Goal: Information Seeking & Learning: Find specific fact

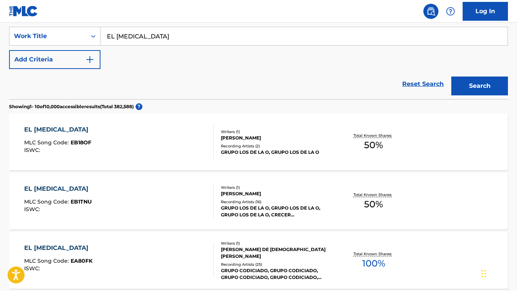
scroll to position [142, 0]
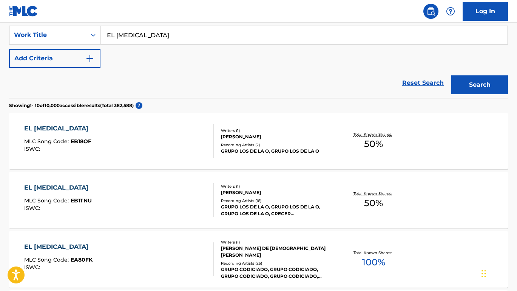
click at [62, 128] on div "EL [MEDICAL_DATA]" at bounding box center [58, 128] width 68 height 9
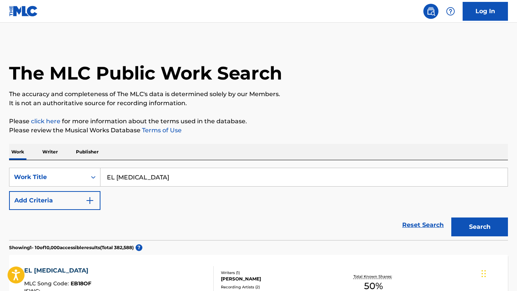
scroll to position [142, 0]
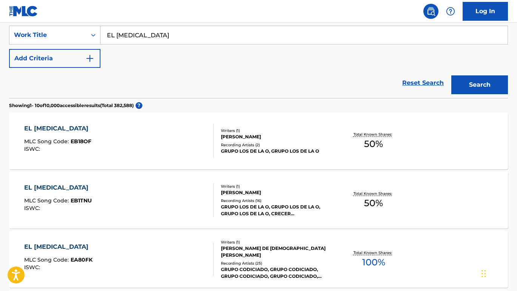
click at [91, 193] on div "EL [MEDICAL_DATA] MLC Song Code : EB1TNU ISWC :" at bounding box center [118, 200] width 189 height 34
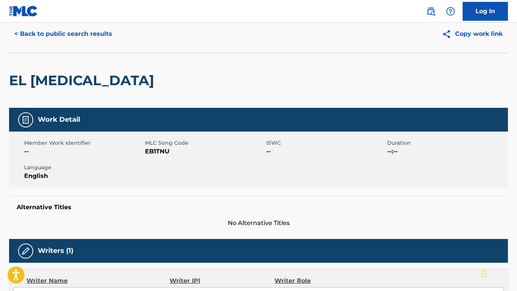
scroll to position [26, 0]
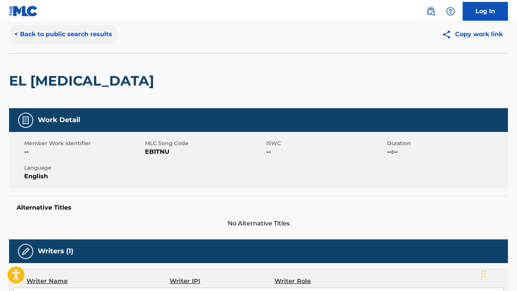
click at [17, 35] on button "< Back to public search results" at bounding box center [63, 34] width 108 height 19
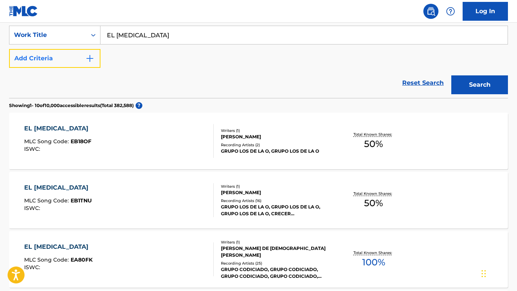
click at [85, 60] on button "Add Criteria" at bounding box center [54, 58] width 91 height 19
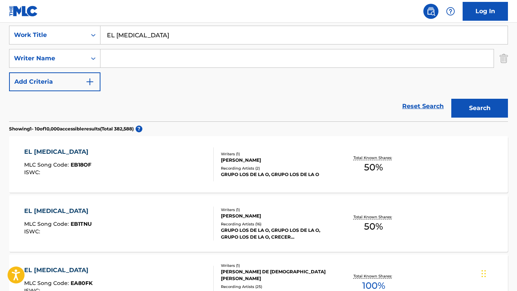
click at [149, 62] on input "Search Form" at bounding box center [296, 58] width 393 height 18
type input "Baca"
click at [486, 103] on button "Search" at bounding box center [479, 108] width 57 height 19
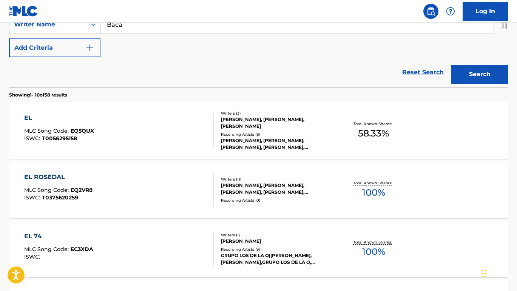
scroll to position [0, 0]
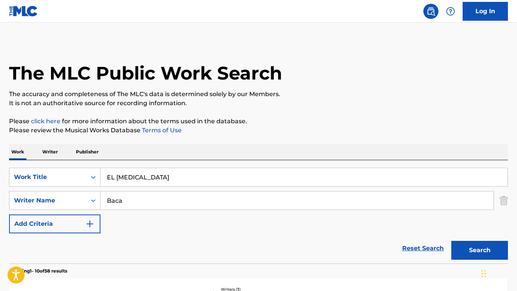
drag, startPoint x: 164, startPoint y: 180, endPoint x: -18, endPoint y: 169, distance: 182.7
click at [0, 169] on html "Accessibility Screen-Reader Guide, Feedback, and Issue Reporting | New window C…" at bounding box center [258, 145] width 517 height 291
paste input "[PERSON_NAME]"
type input "[PERSON_NAME]"
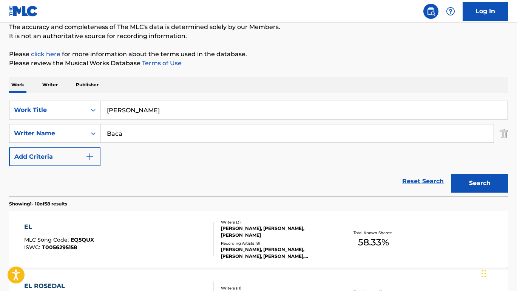
scroll to position [83, 0]
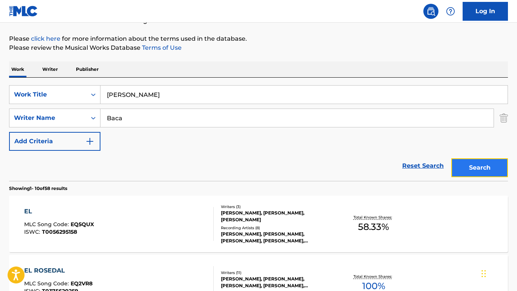
click at [485, 163] on button "Search" at bounding box center [479, 168] width 57 height 19
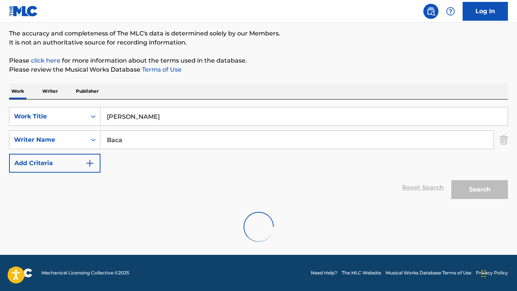
scroll to position [36, 0]
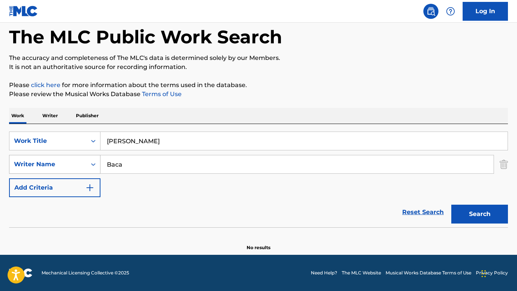
drag, startPoint x: 135, startPoint y: 162, endPoint x: 64, endPoint y: 162, distance: 71.0
click at [65, 162] on div "SearchWithCriteriae2e9a7d3-b25f-41ab-bf7d-6d48b5333ad1 Writer Name [PERSON_NAME]" at bounding box center [258, 164] width 499 height 19
click at [480, 216] on button "Search" at bounding box center [479, 214] width 57 height 19
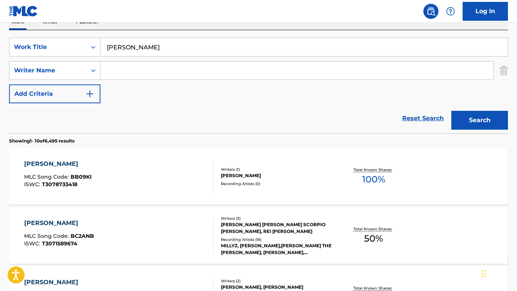
scroll to position [130, 0]
click at [165, 72] on input "Search Form" at bounding box center [296, 71] width 393 height 18
paste input "BACA CAMPOS [PERSON_NAME]"
type input "BACA CAMPOS [PERSON_NAME]"
drag, startPoint x: 170, startPoint y: 50, endPoint x: -18, endPoint y: 44, distance: 188.8
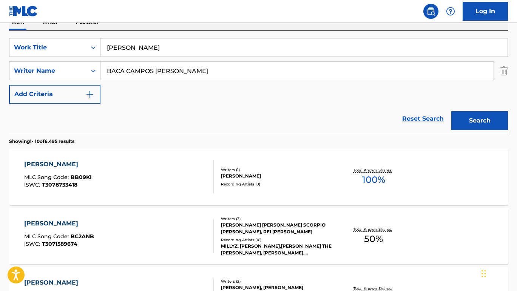
click at [0, 44] on html "Accessibility Screen-Reader Guide, Feedback, and Issue Reporting | New window C…" at bounding box center [258, 15] width 517 height 291
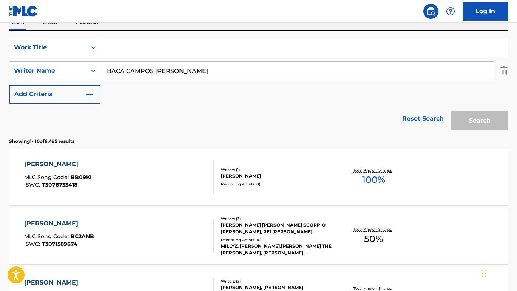
click at [243, 86] on div "SearchWithCriteria8631c588-cc5d-43eb-abc5-27a074d46bbd Work Title SearchWithCri…" at bounding box center [258, 71] width 499 height 66
click at [72, 49] on div "Work Title" at bounding box center [48, 47] width 68 height 9
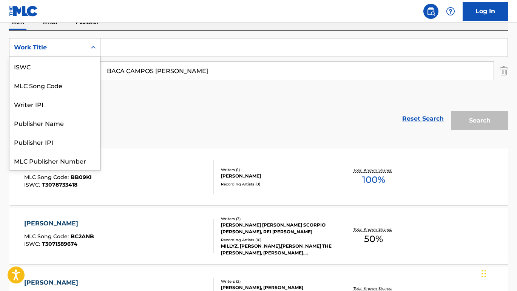
scroll to position [19, 0]
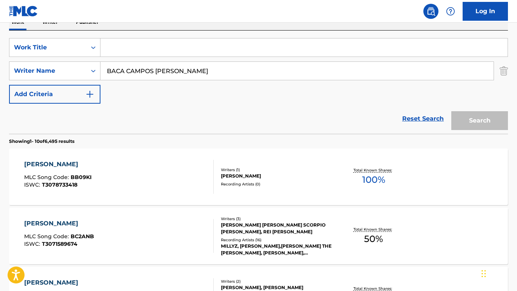
click at [239, 129] on div "Reset Search Search" at bounding box center [258, 119] width 499 height 30
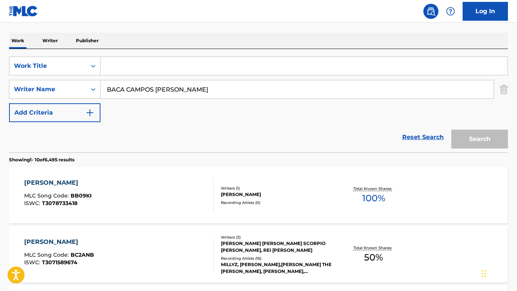
scroll to position [93, 0]
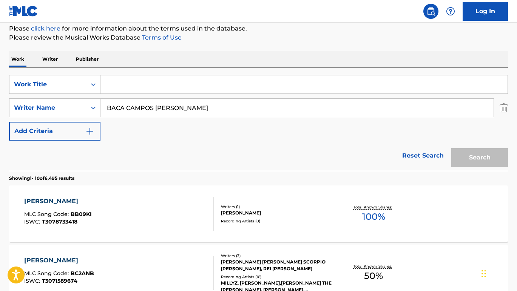
click at [48, 59] on p "Writer" at bounding box center [50, 59] width 20 height 16
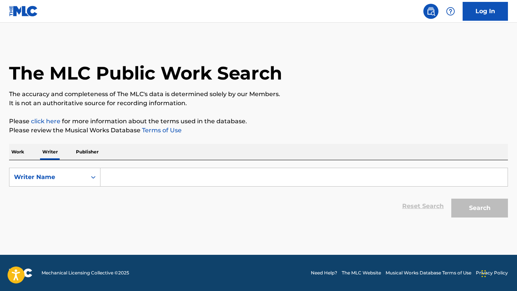
click at [207, 183] on input "Search Form" at bounding box center [303, 177] width 407 height 18
paste input "BACA CAMPOS [PERSON_NAME]"
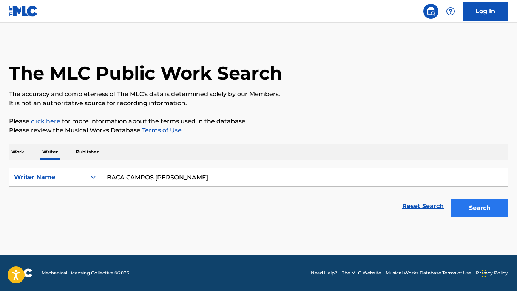
type input "BACA CAMPOS [PERSON_NAME]"
click at [462, 204] on button "Search" at bounding box center [479, 208] width 57 height 19
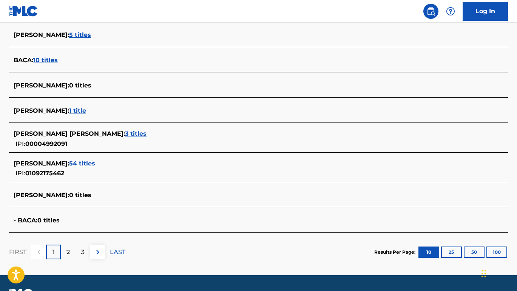
scroll to position [263, 0]
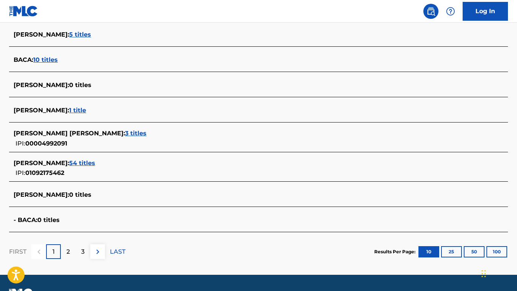
click at [95, 166] on span "54 titles" at bounding box center [82, 163] width 26 height 7
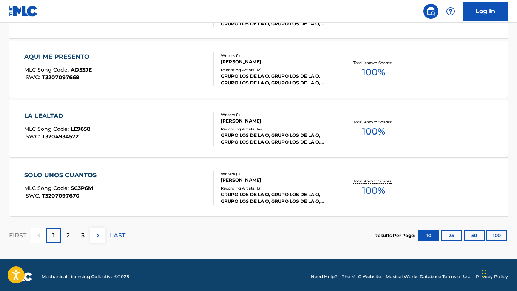
scroll to position [633, 0]
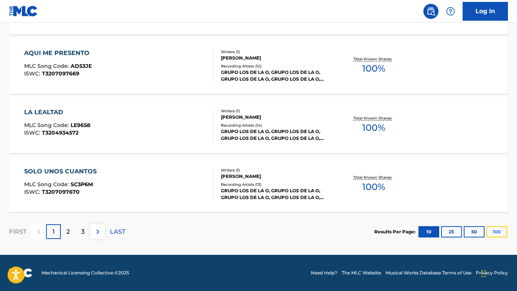
click at [503, 233] on button "100" at bounding box center [496, 231] width 21 height 11
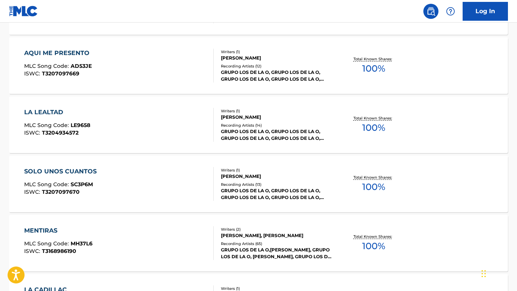
scroll to position [632, 0]
